Goal: Information Seeking & Learning: Learn about a topic

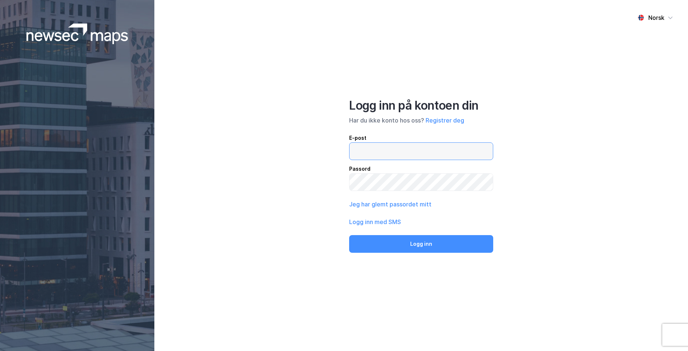
click at [356, 146] on input "email" at bounding box center [420, 151] width 143 height 17
type input "[EMAIL_ADDRESS][PERSON_NAME][PERSON_NAME][DOMAIN_NAME]"
click at [349, 235] on button "Logg inn" at bounding box center [421, 244] width 144 height 18
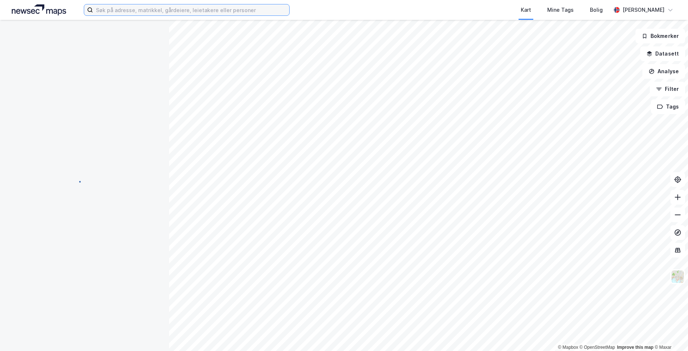
click at [173, 7] on input at bounding box center [191, 9] width 196 height 11
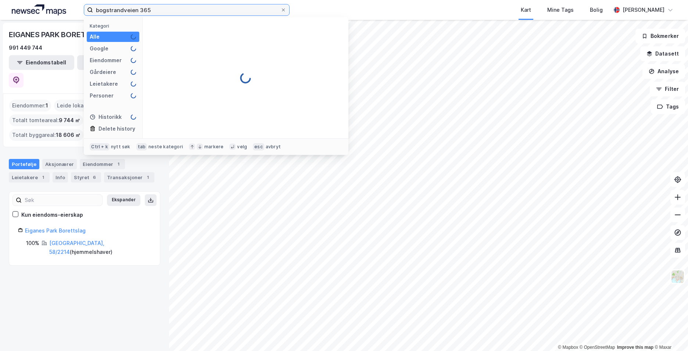
type input "bogstrandveien 365"
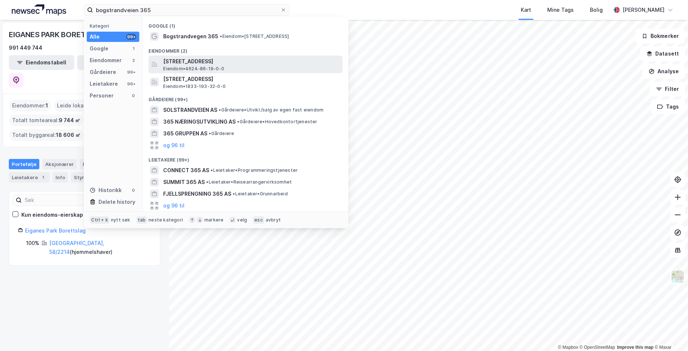
click at [190, 57] on span "[STREET_ADDRESS]" at bounding box center [251, 61] width 176 height 9
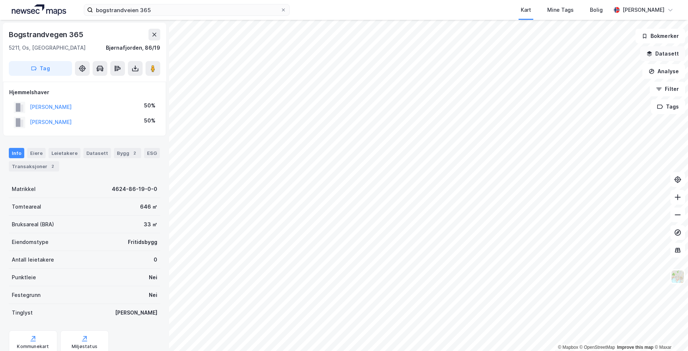
click at [661, 54] on button "Datasett" at bounding box center [662, 53] width 45 height 15
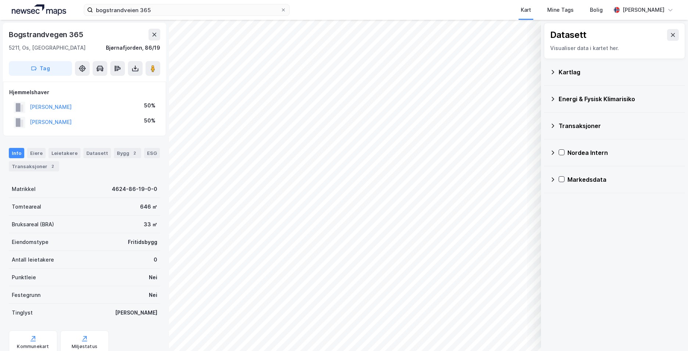
click at [554, 71] on icon at bounding box center [553, 72] width 6 height 6
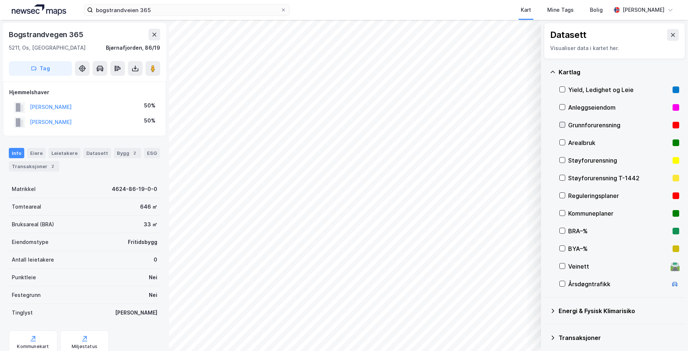
click at [562, 123] on icon at bounding box center [562, 124] width 5 height 5
click at [556, 72] on div "Kartlag" at bounding box center [614, 72] width 129 height 18
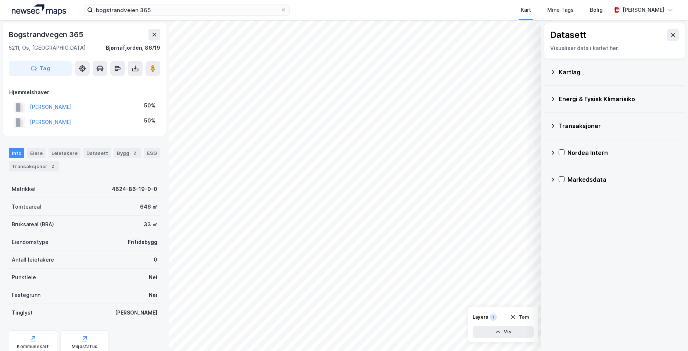
click at [556, 103] on div "Energi & Fysisk Klimarisiko" at bounding box center [614, 99] width 129 height 18
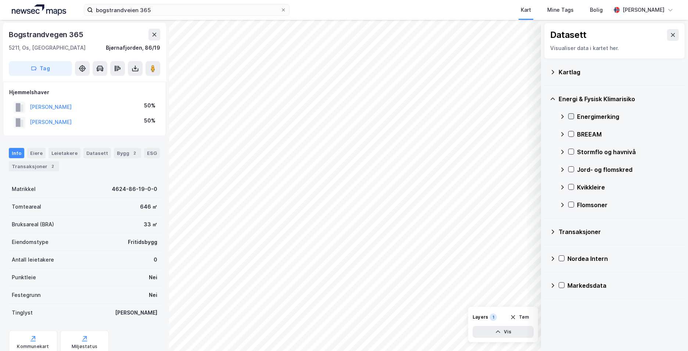
click at [569, 114] on icon at bounding box center [571, 116] width 5 height 5
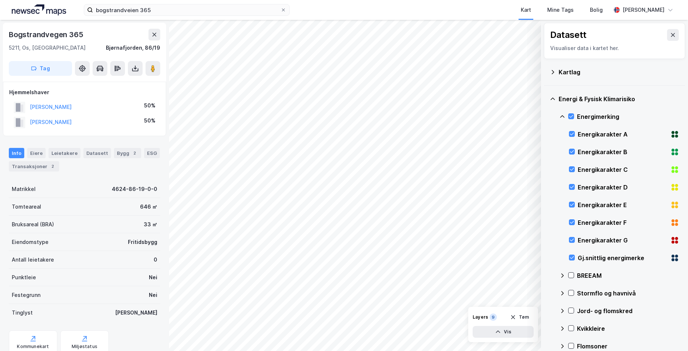
click at [560, 116] on icon at bounding box center [562, 117] width 6 height 6
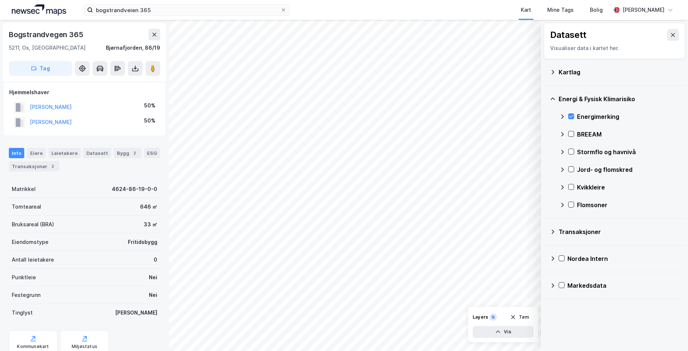
click at [553, 100] on icon at bounding box center [553, 99] width 6 height 6
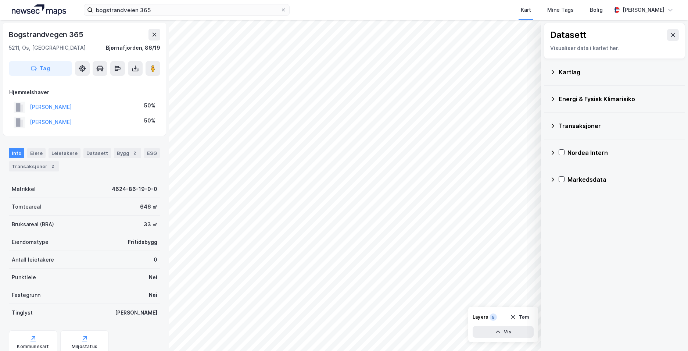
click at [552, 101] on icon at bounding box center [553, 99] width 6 height 6
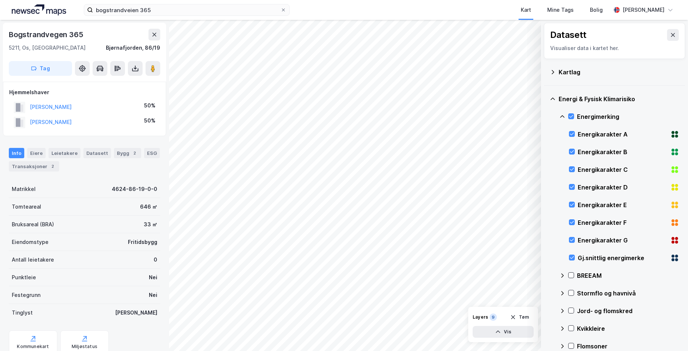
click at [552, 101] on icon at bounding box center [553, 99] width 6 height 6
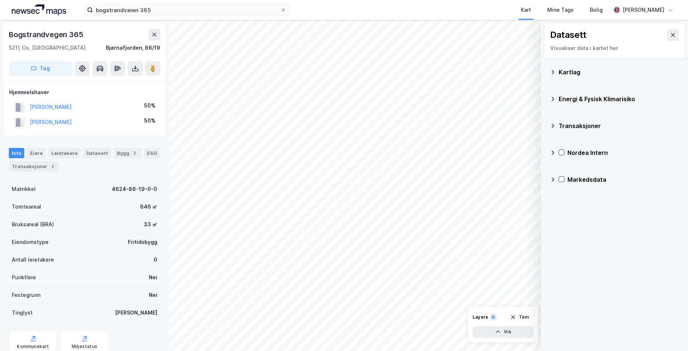
click at [554, 97] on icon at bounding box center [553, 99] width 6 height 6
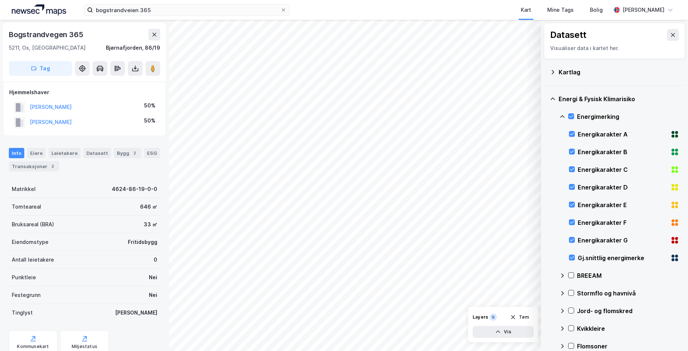
click at [552, 97] on icon at bounding box center [553, 99] width 6 height 6
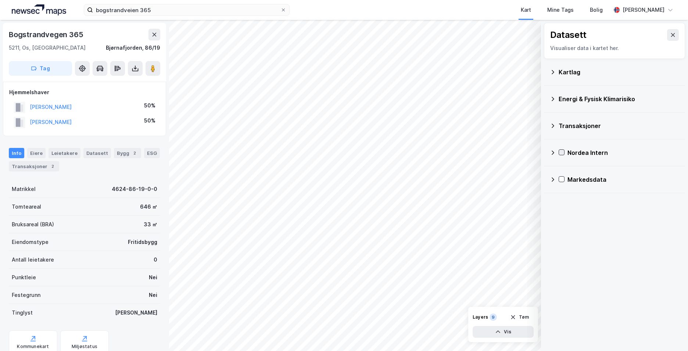
click at [559, 151] on div at bounding box center [562, 152] width 6 height 6
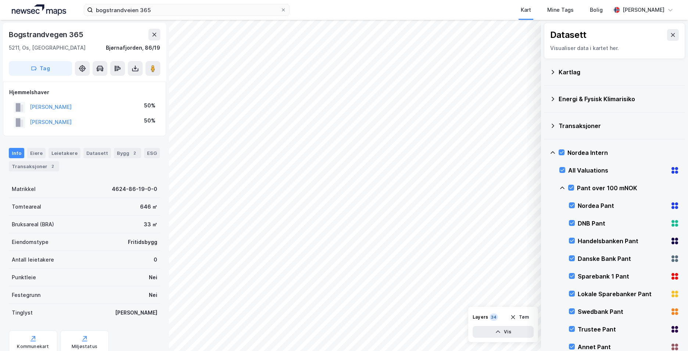
click at [553, 151] on icon at bounding box center [552, 152] width 4 height 3
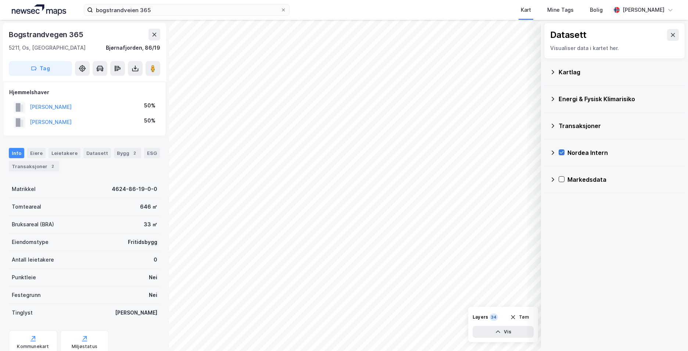
click at [561, 150] on icon at bounding box center [561, 152] width 5 height 5
click at [550, 98] on icon at bounding box center [553, 99] width 6 height 6
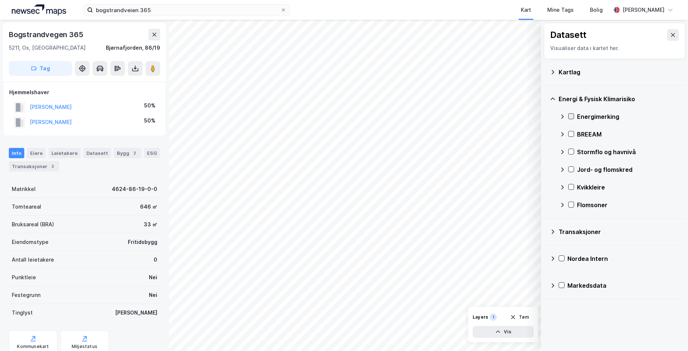
click at [573, 118] on icon at bounding box center [571, 116] width 5 height 5
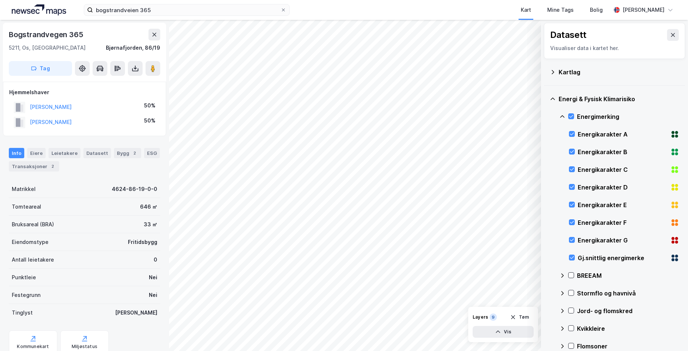
click at [565, 119] on icon at bounding box center [562, 117] width 6 height 6
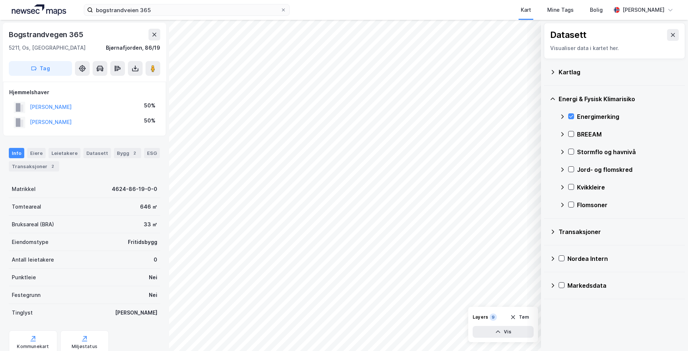
click at [573, 146] on div "Stormflo og havnivå" at bounding box center [619, 152] width 120 height 18
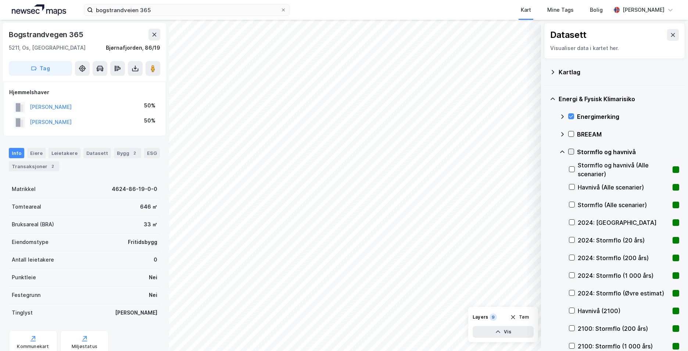
click at [573, 150] on icon at bounding box center [571, 151] width 5 height 5
click at [564, 151] on icon at bounding box center [562, 152] width 6 height 6
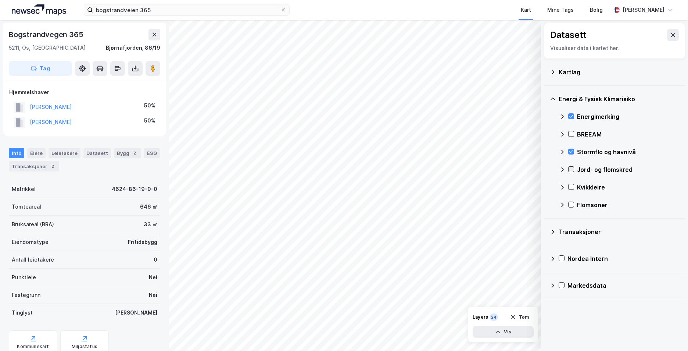
click at [571, 169] on icon at bounding box center [571, 168] width 5 height 5
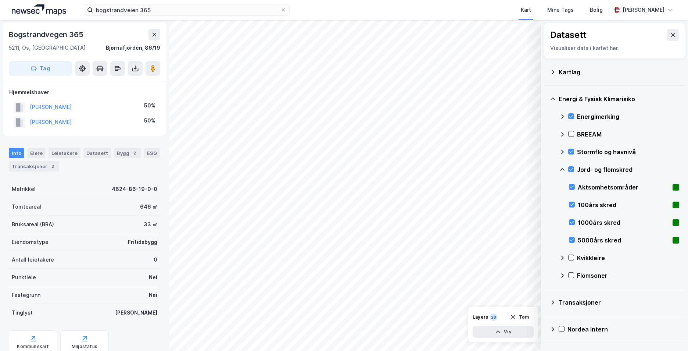
click at [564, 169] on icon at bounding box center [562, 169] width 6 height 6
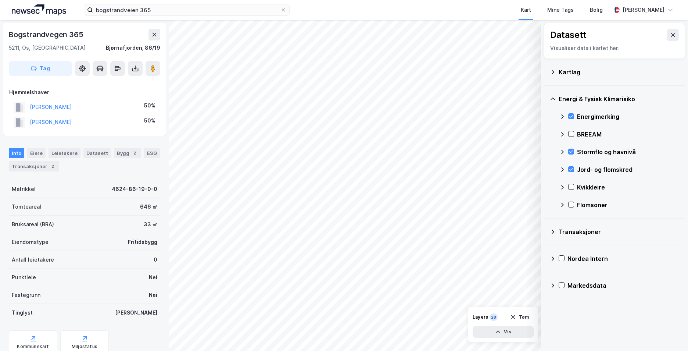
click at [574, 186] on div "Kvikkleire" at bounding box center [619, 187] width 120 height 18
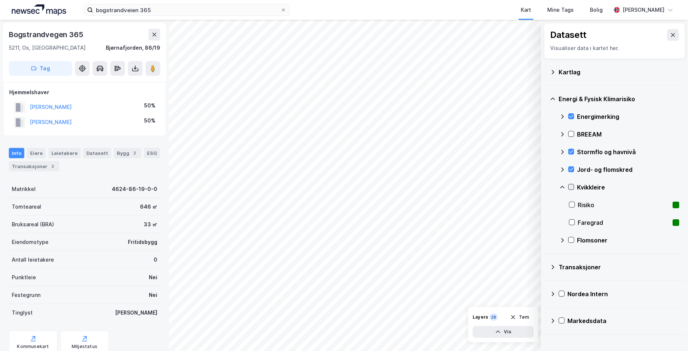
click at [569, 187] on icon at bounding box center [571, 186] width 5 height 5
click at [563, 190] on div "Kvikkleire" at bounding box center [619, 187] width 120 height 18
